Goal: Transaction & Acquisition: Purchase product/service

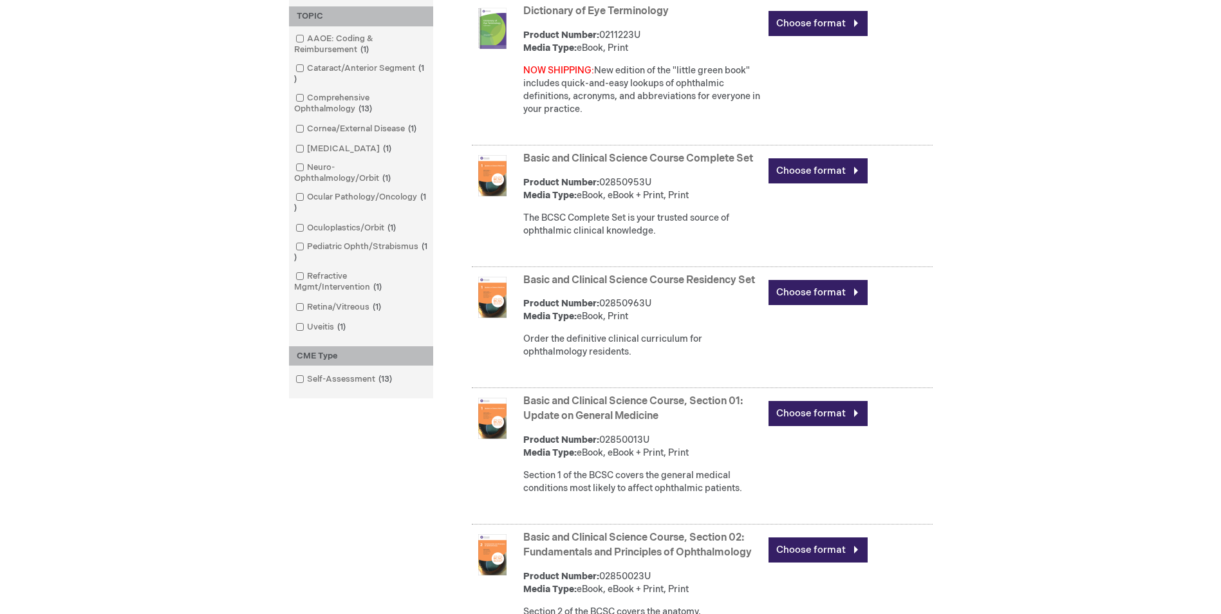
scroll to position [579, 0]
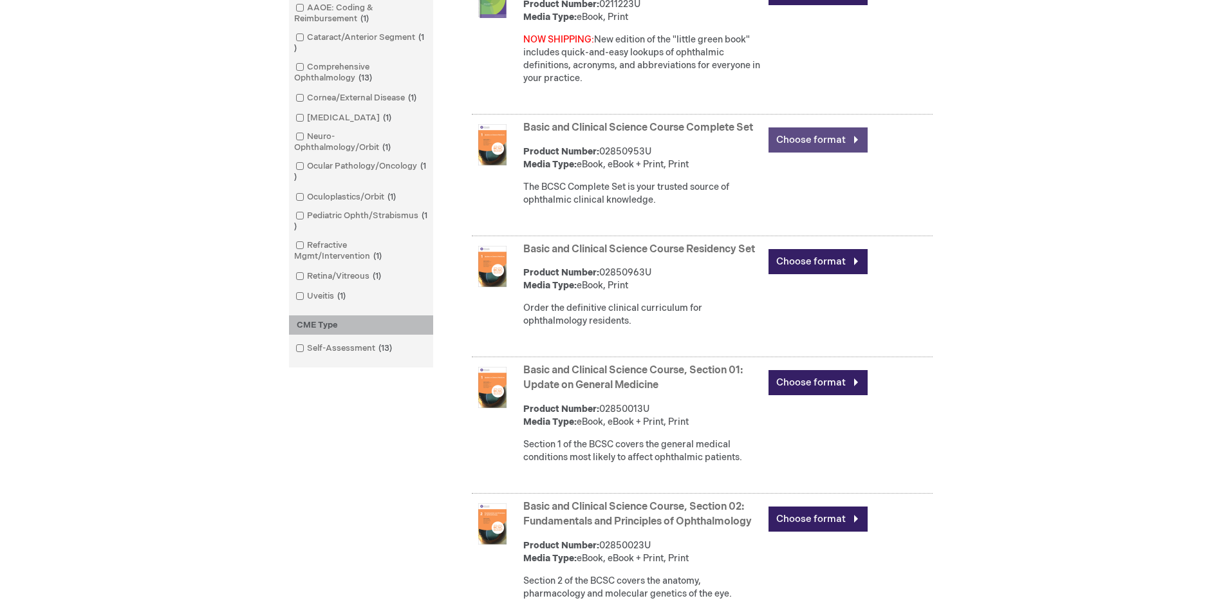
click at [794, 150] on link "Choose format" at bounding box center [818, 139] width 99 height 25
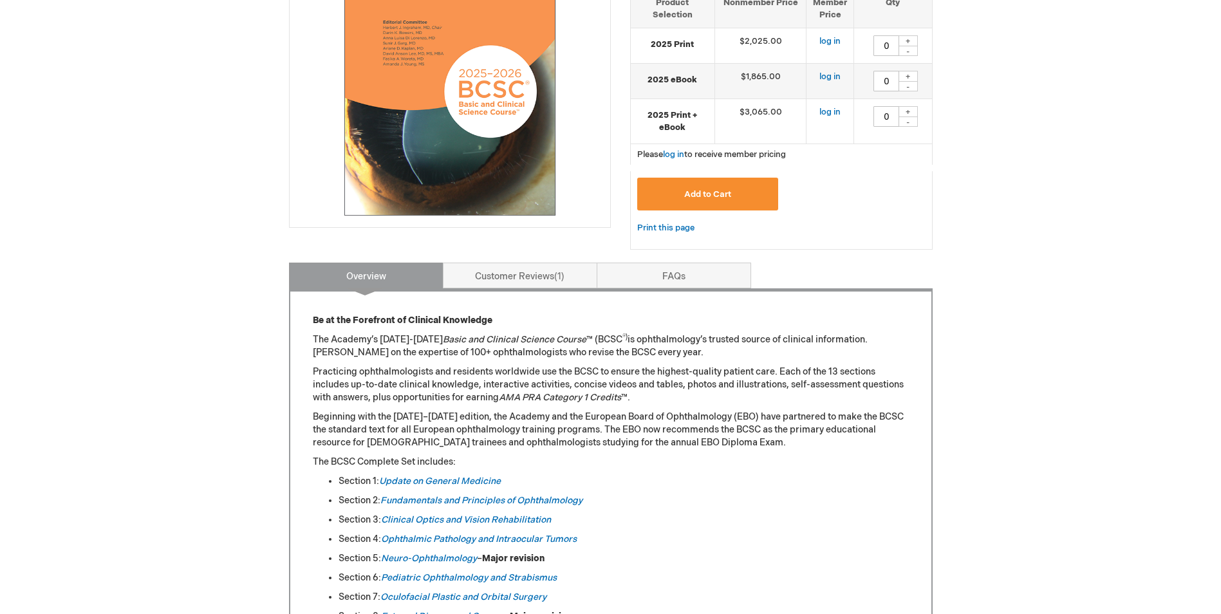
scroll to position [257, 0]
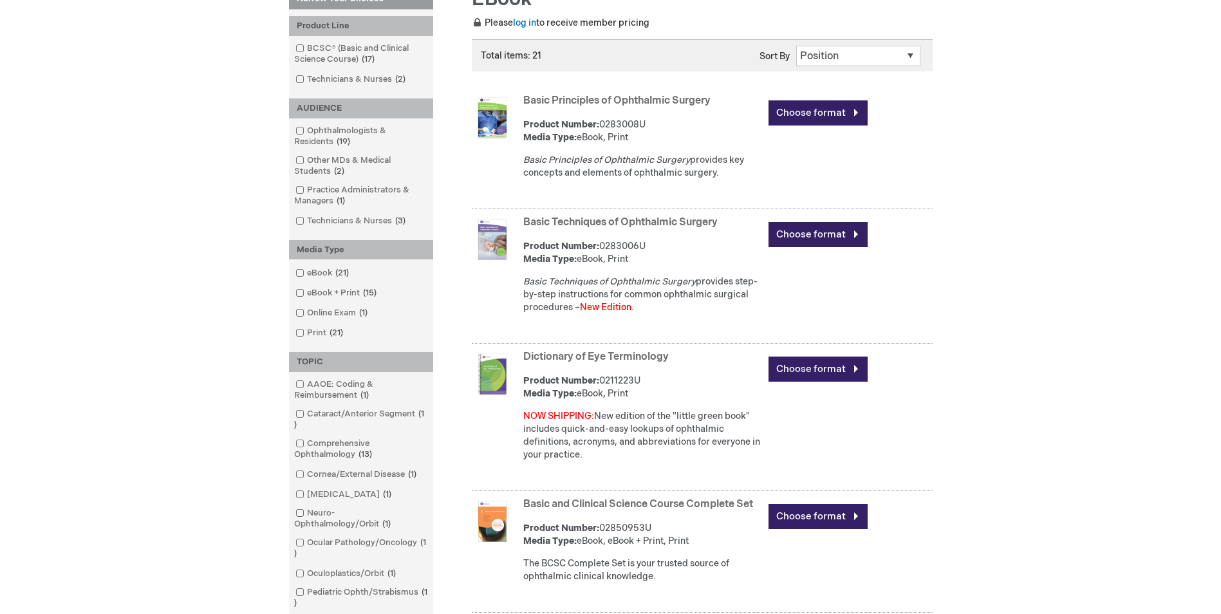
scroll to position [174, 0]
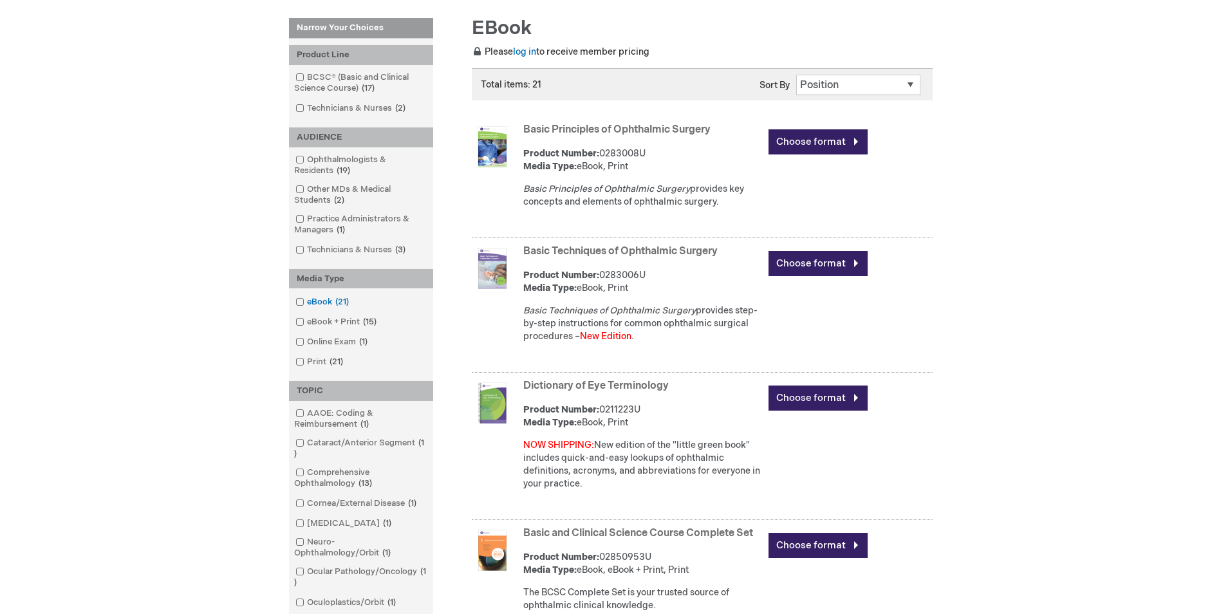
click at [307, 300] on span at bounding box center [307, 302] width 0 height 10
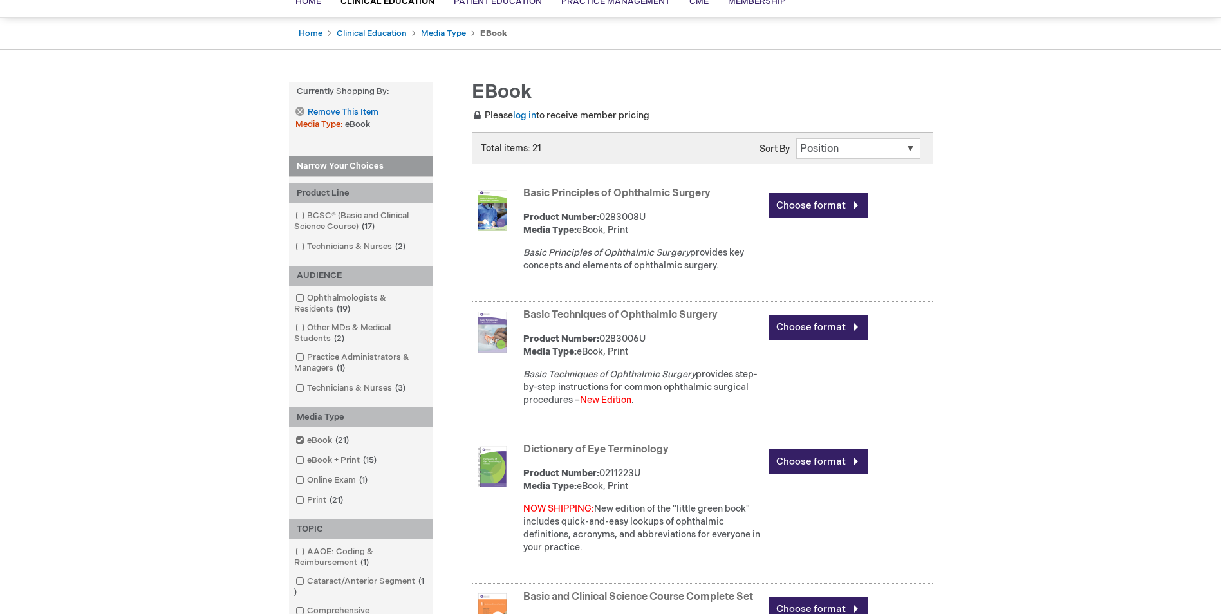
scroll to position [109, 0]
click at [859, 149] on select "Position Product Name : A to Z Product Name : Z to A Price : Low to High Price …" at bounding box center [858, 149] width 124 height 21
select select "price"
click at [796, 139] on select "Position Product Name : A to Z Product Name : Z to A Price : Low to High Price …" at bounding box center [858, 149] width 124 height 21
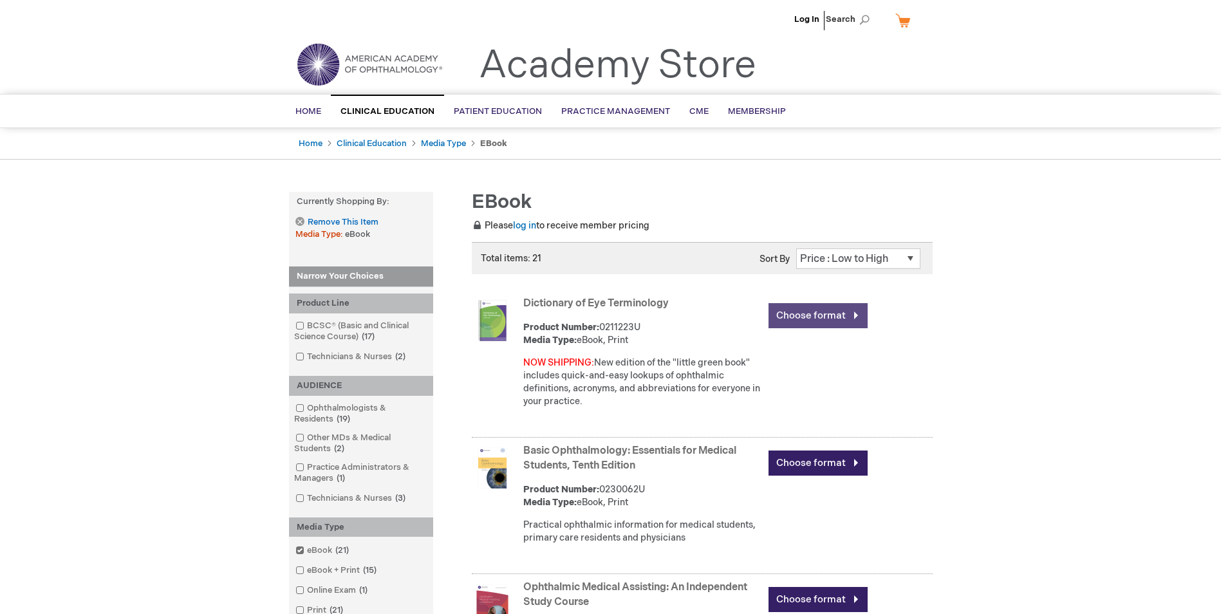
scroll to position [64, 0]
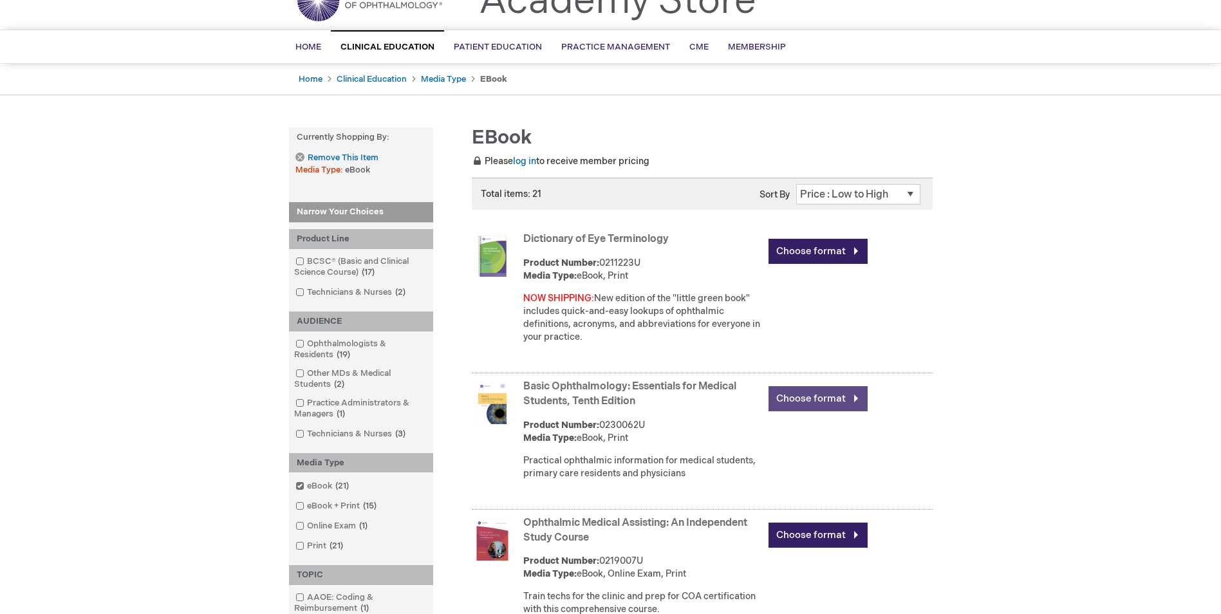
click at [816, 389] on link "Choose format" at bounding box center [818, 398] width 99 height 25
